Goal: Information Seeking & Learning: Find specific page/section

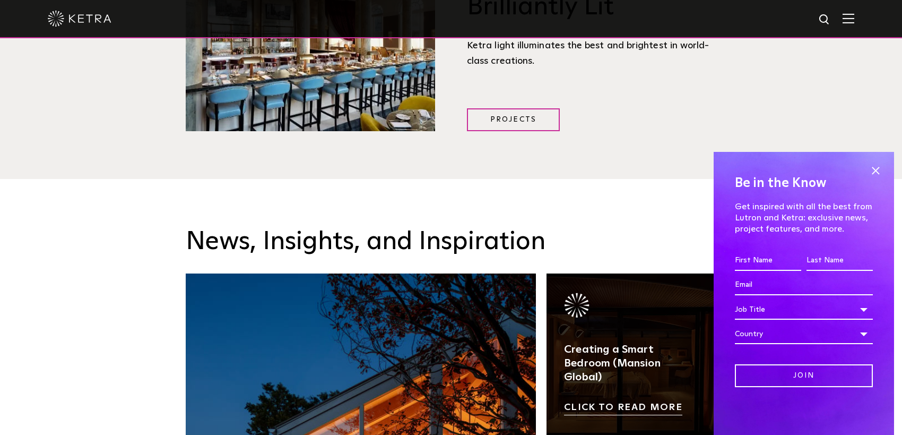
scroll to position [1645, 0]
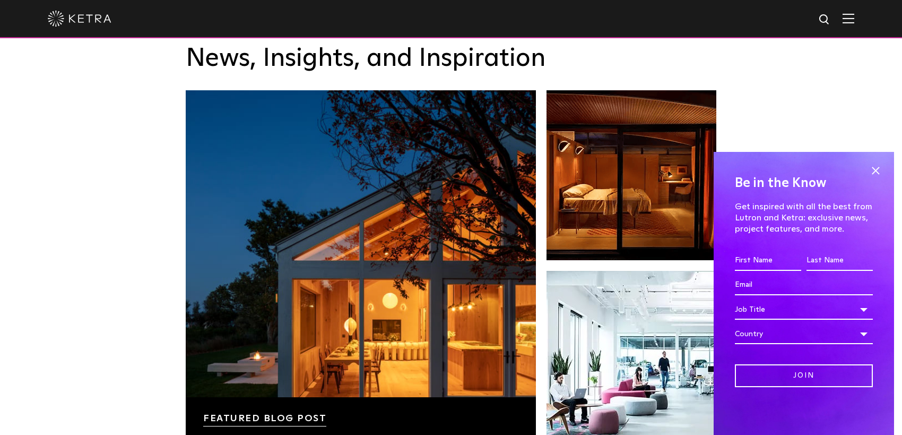
click at [875, 168] on span at bounding box center [876, 170] width 16 height 16
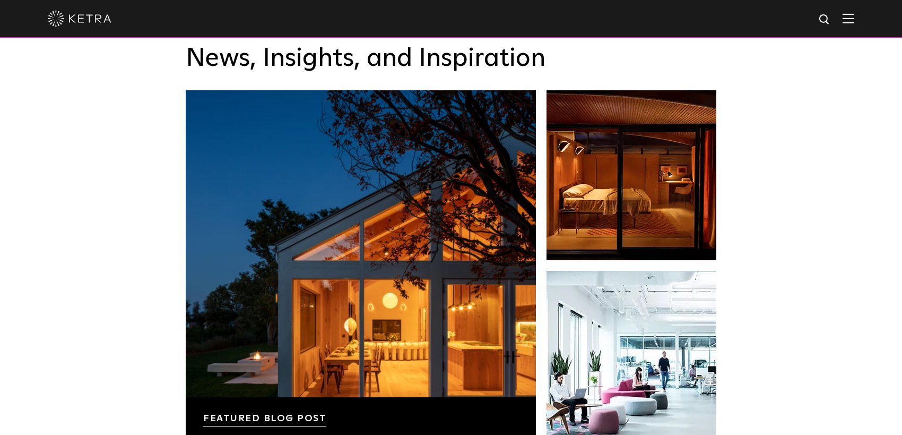
click at [829, 23] on img at bounding box center [824, 19] width 13 height 13
click at [780, 19] on input "text" at bounding box center [723, 20] width 136 height 24
type input "hw-g2"
click at [791, 12] on button "Search" at bounding box center [799, 20] width 16 height 16
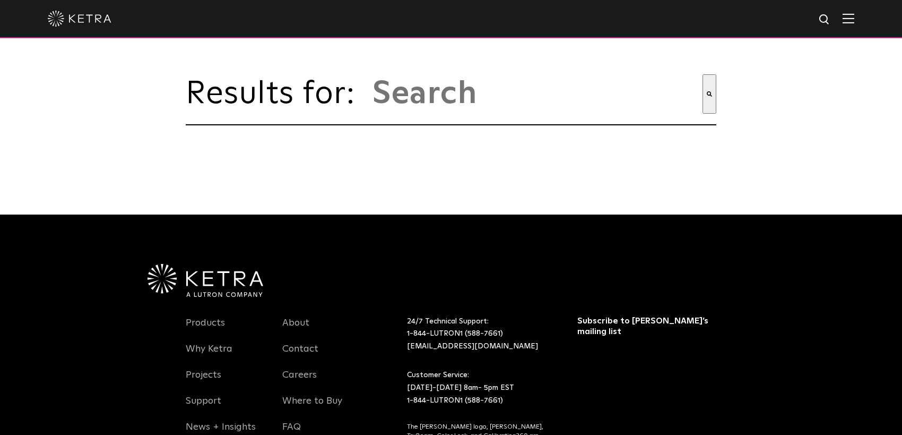
type input "hw-g2"
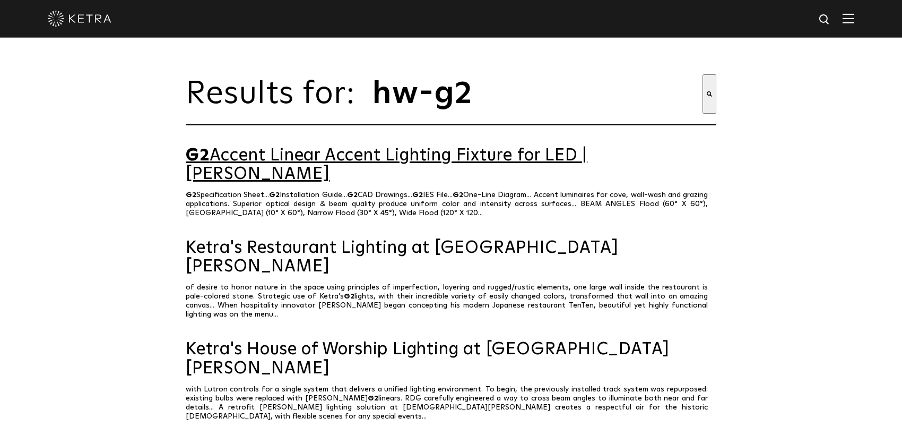
click at [400, 161] on link "G2 Accent Linear Accent Lighting Fixture for LED | [PERSON_NAME]" at bounding box center [451, 164] width 531 height 37
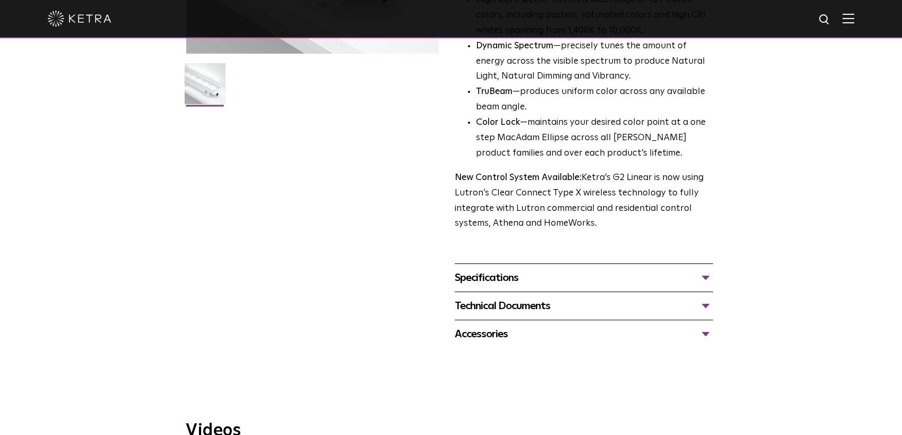
scroll to position [265, 0]
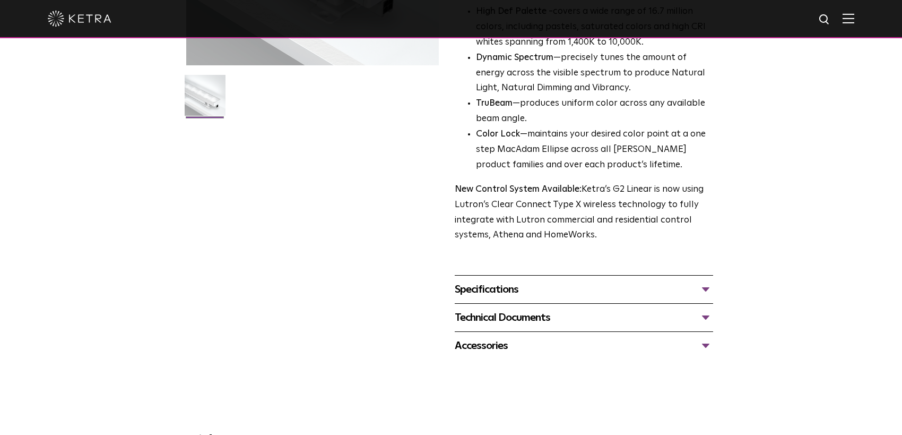
click at [607, 291] on div "Specifications" at bounding box center [584, 289] width 258 height 17
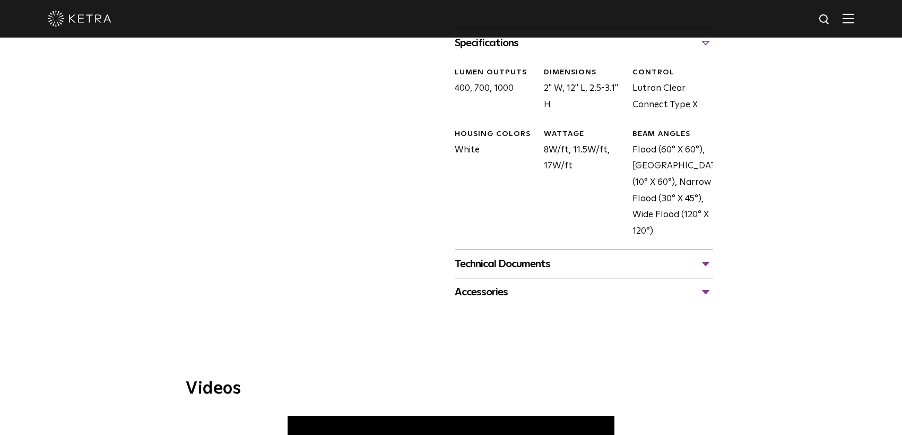
scroll to position [531, 0]
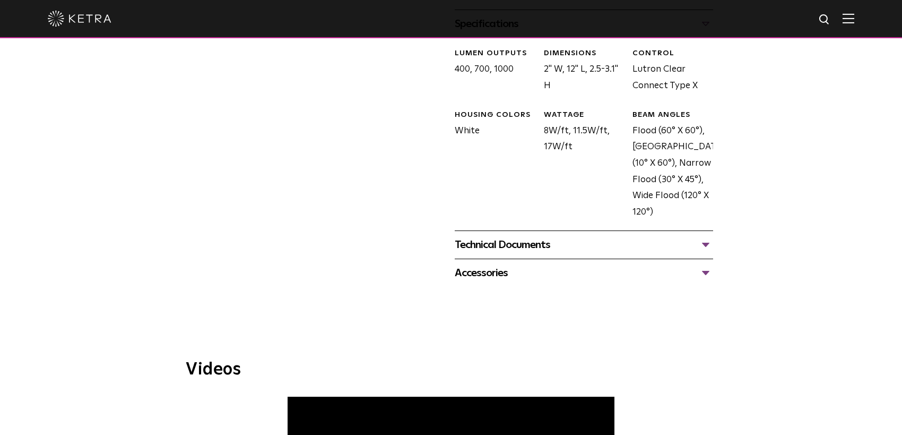
click at [558, 244] on div "Technical Documents" at bounding box center [584, 244] width 258 height 17
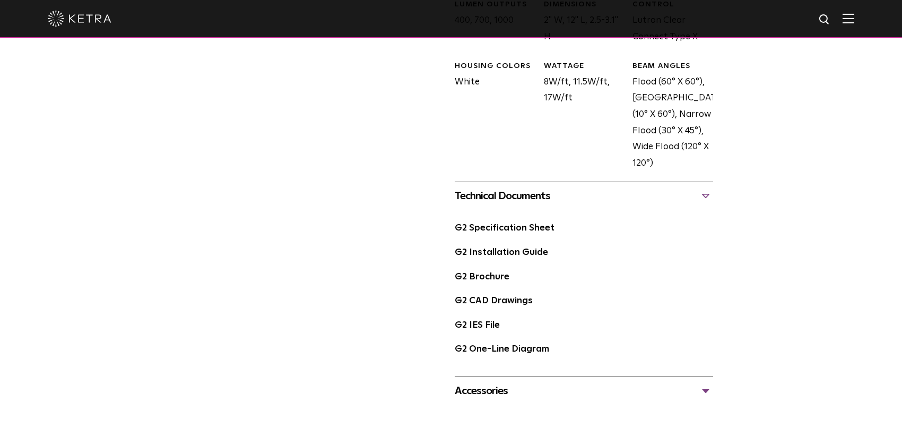
scroll to position [584, 0]
